Goal: Transaction & Acquisition: Purchase product/service

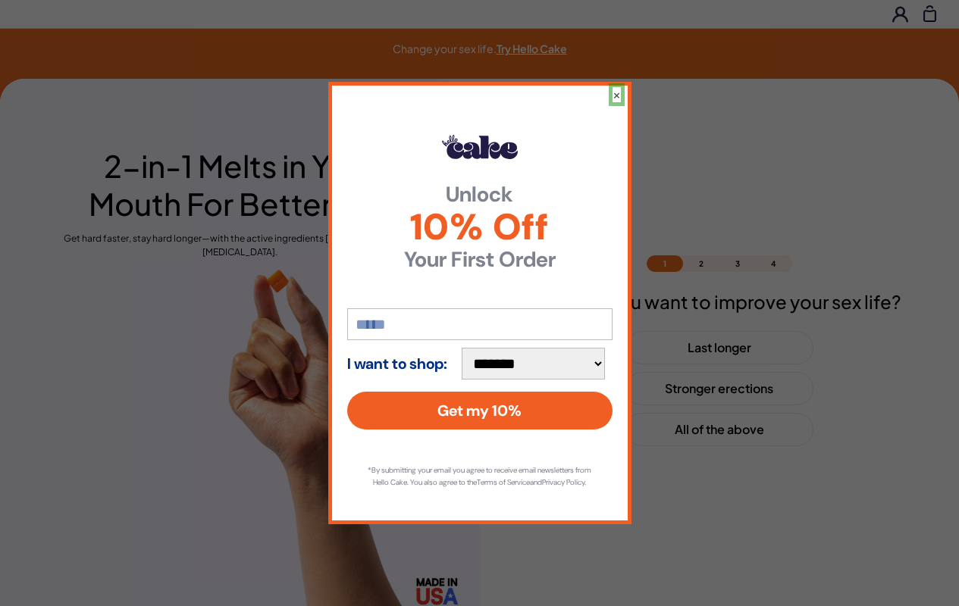
click at [615, 88] on button "×" at bounding box center [616, 94] width 8 height 15
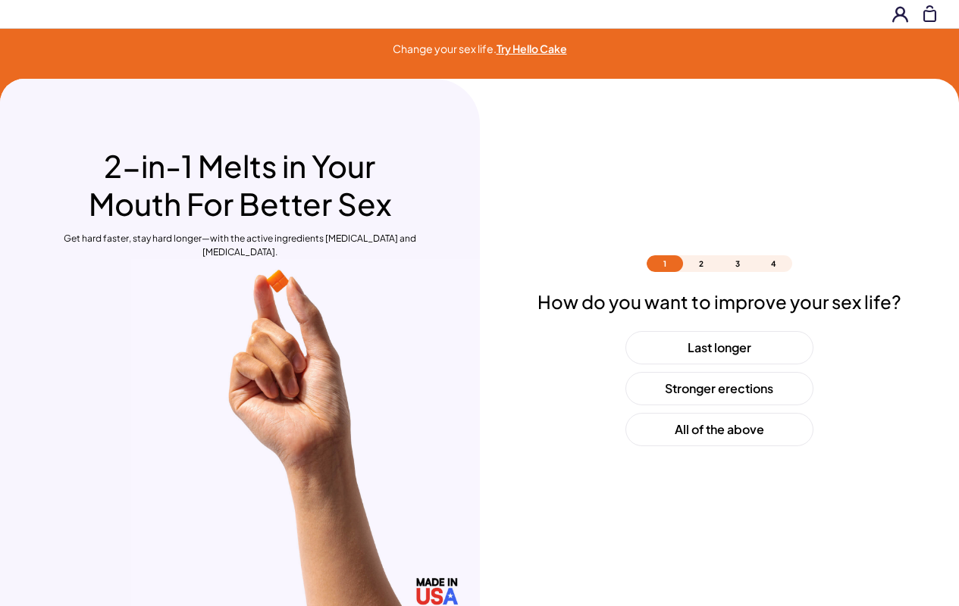
scroll to position [45, 0]
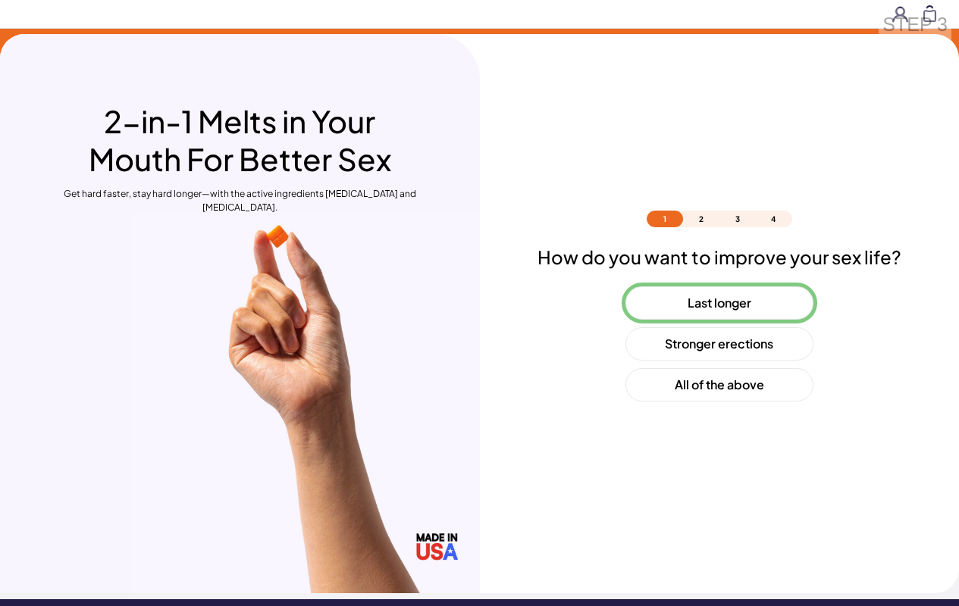
click at [718, 303] on button "Last longer" at bounding box center [719, 302] width 188 height 33
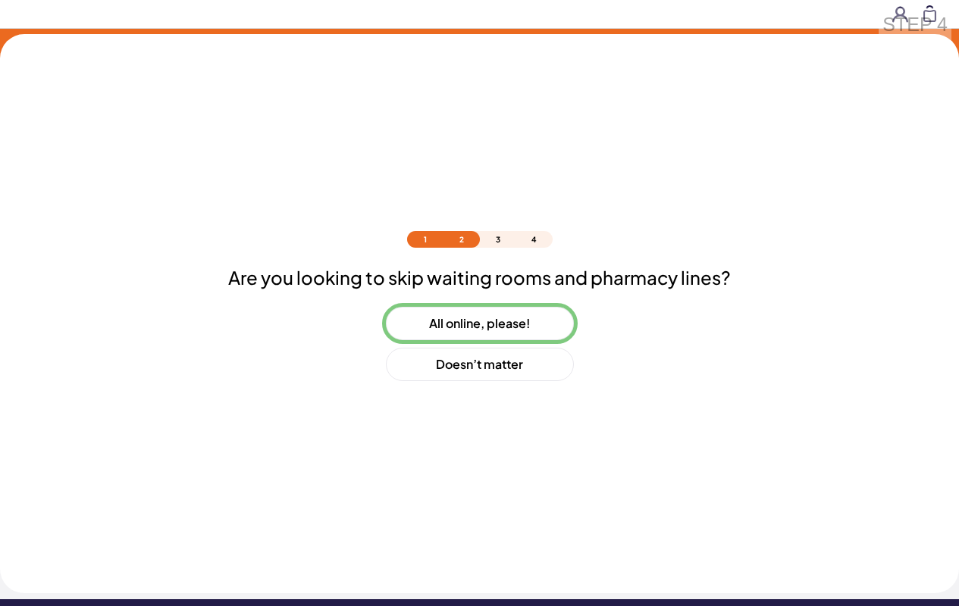
scroll to position [65, 0]
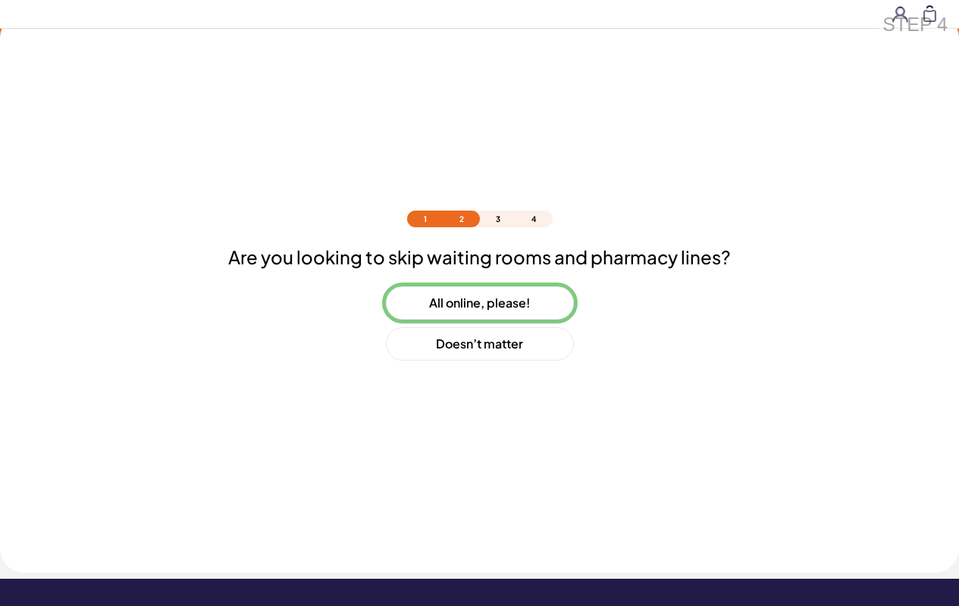
click at [479, 303] on button "All online, please!" at bounding box center [480, 302] width 188 height 33
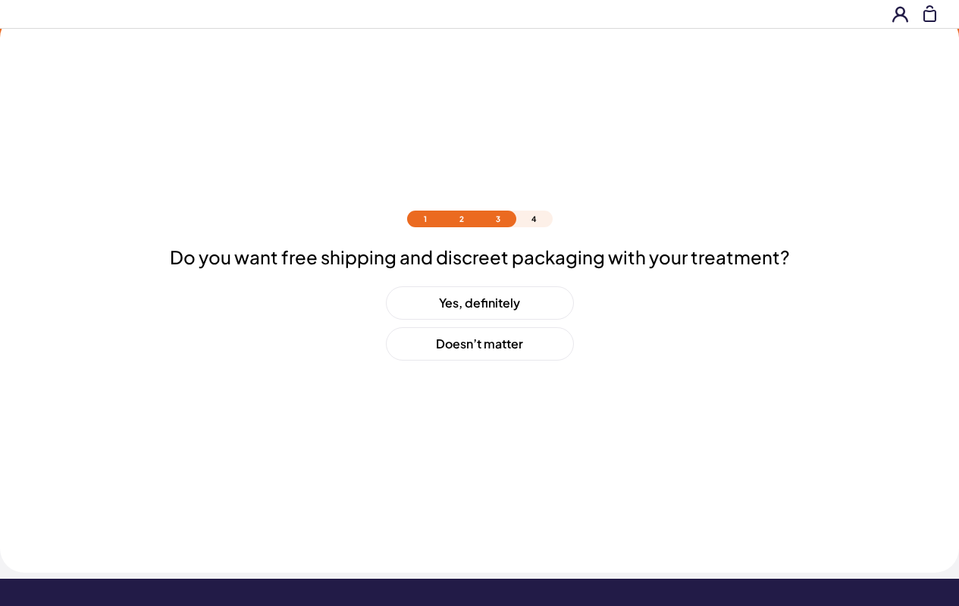
scroll to position [106, 0]
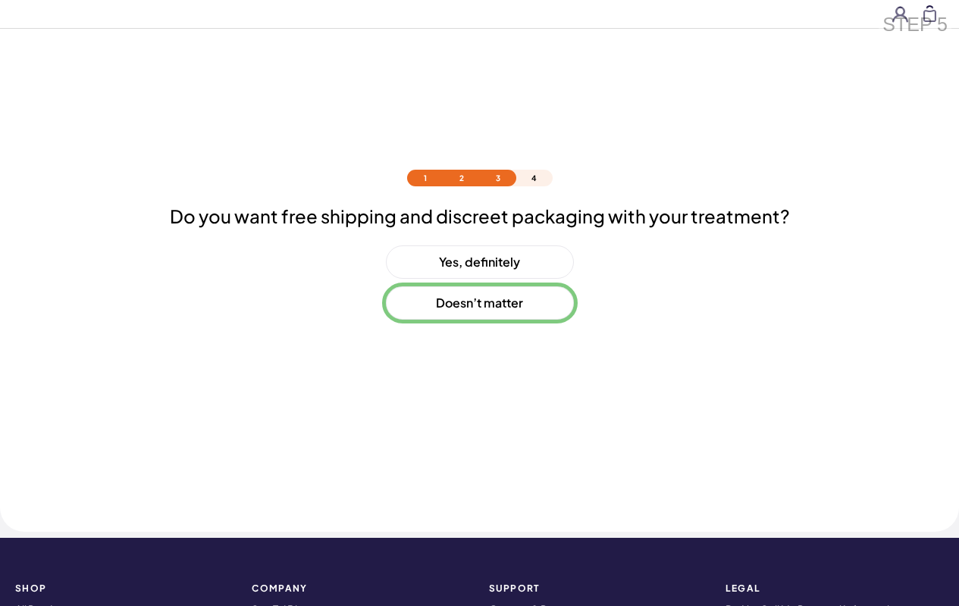
click at [479, 303] on button "Doesn’t matter" at bounding box center [480, 302] width 188 height 33
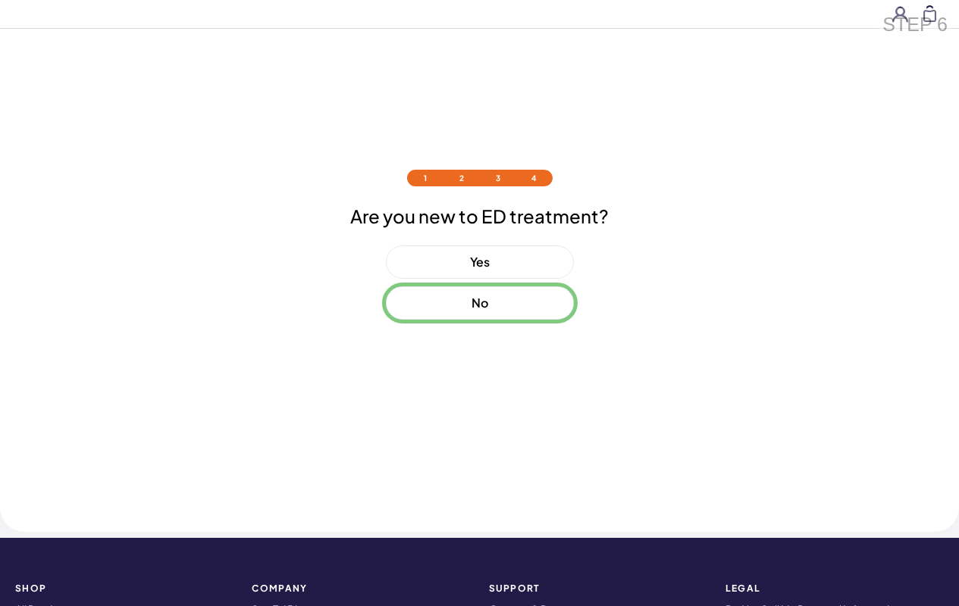
click at [479, 303] on button "No" at bounding box center [480, 302] width 188 height 33
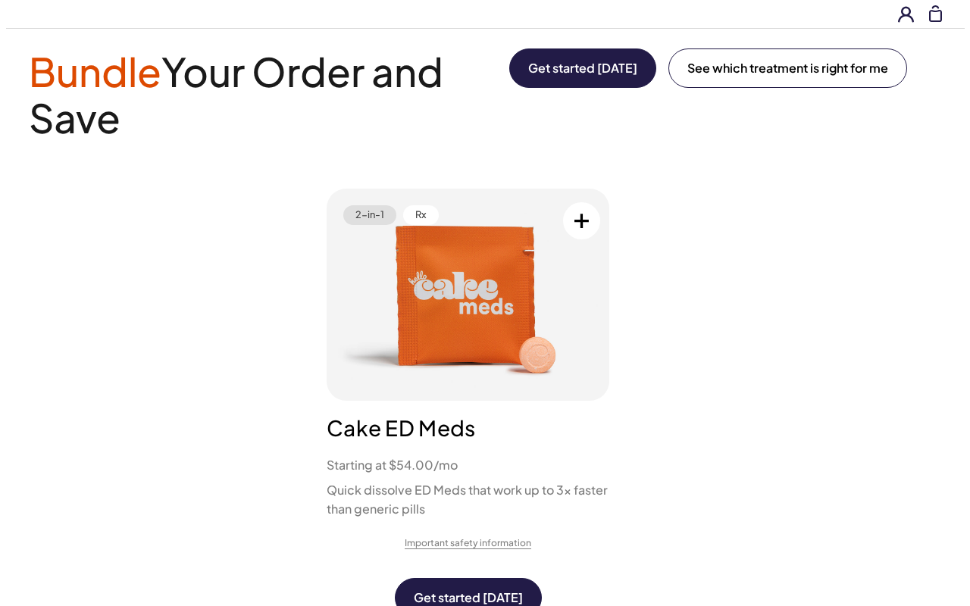
scroll to position [0, 0]
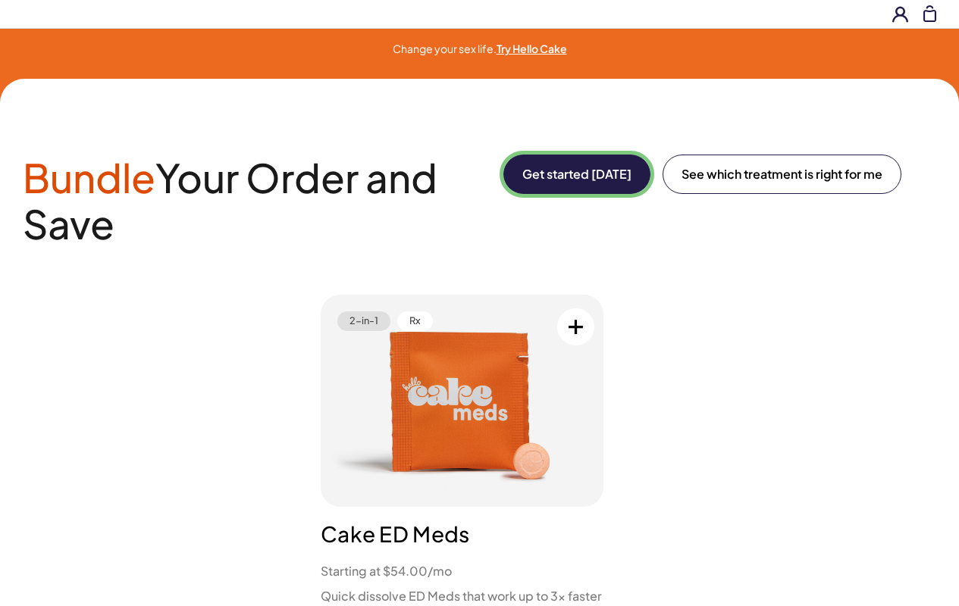
click at [574, 174] on button "Get started [DATE]" at bounding box center [576, 174] width 147 height 39
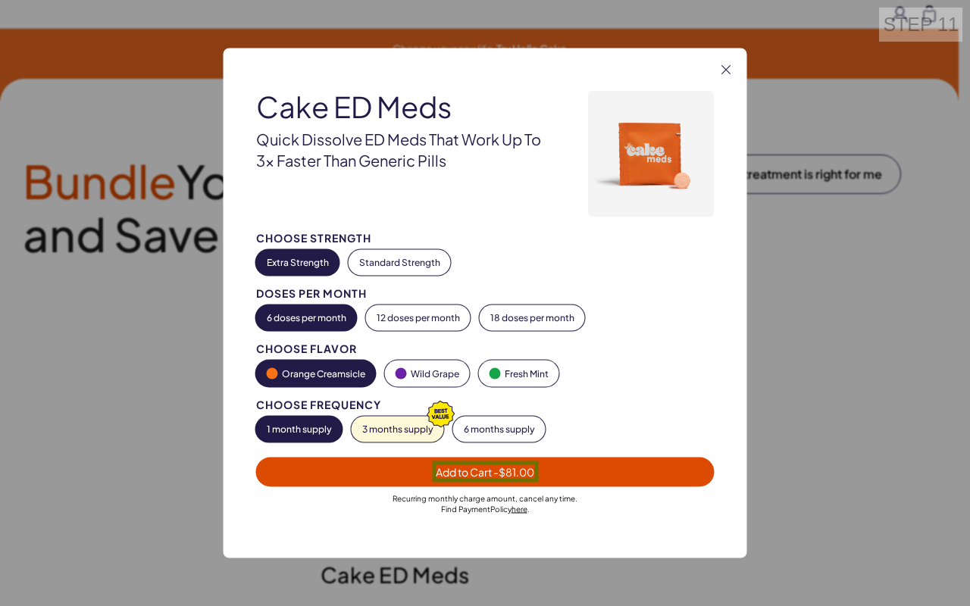
click at [485, 471] on span "Add to Cart - $81.00" at bounding box center [485, 472] width 99 height 14
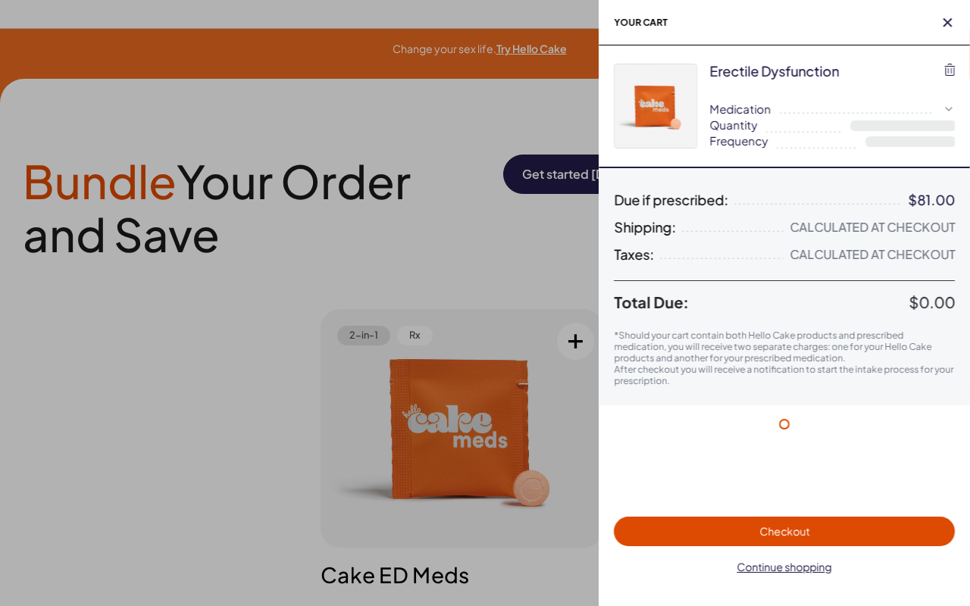
select select "*"
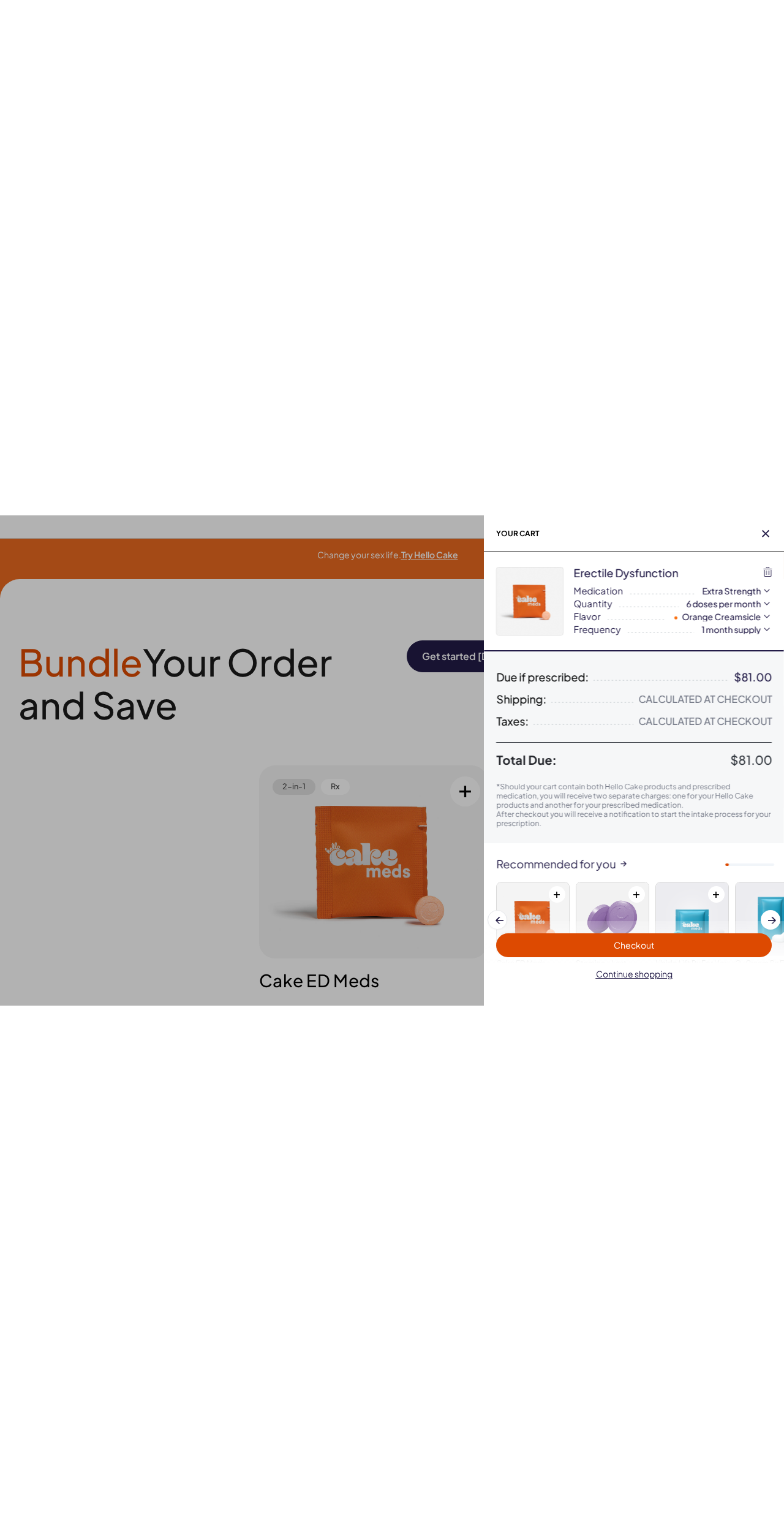
scroll to position [75, 0]
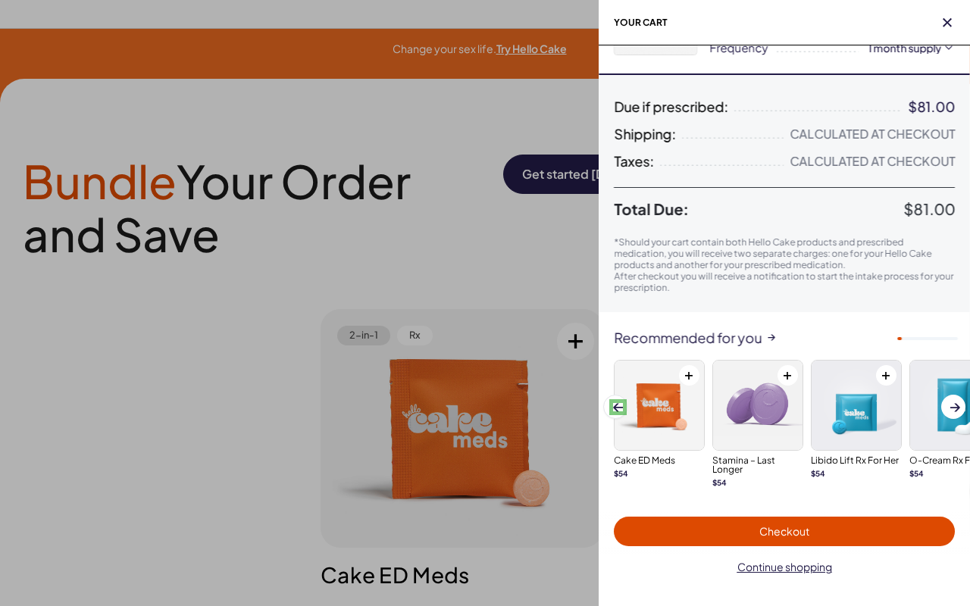
click at [618, 407] on span at bounding box center [618, 407] width 10 height 8
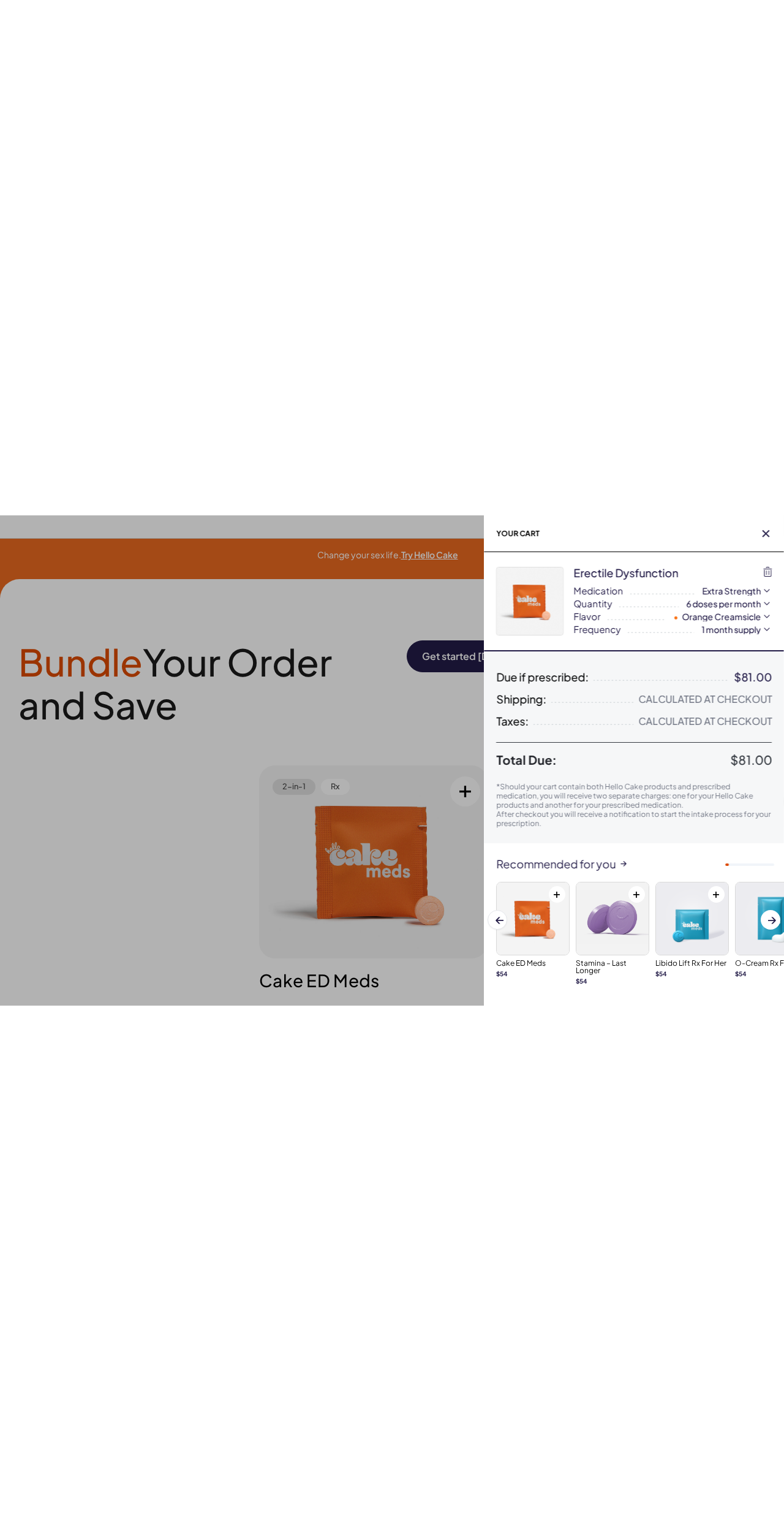
scroll to position [0, 0]
